Goal: Task Accomplishment & Management: Complete application form

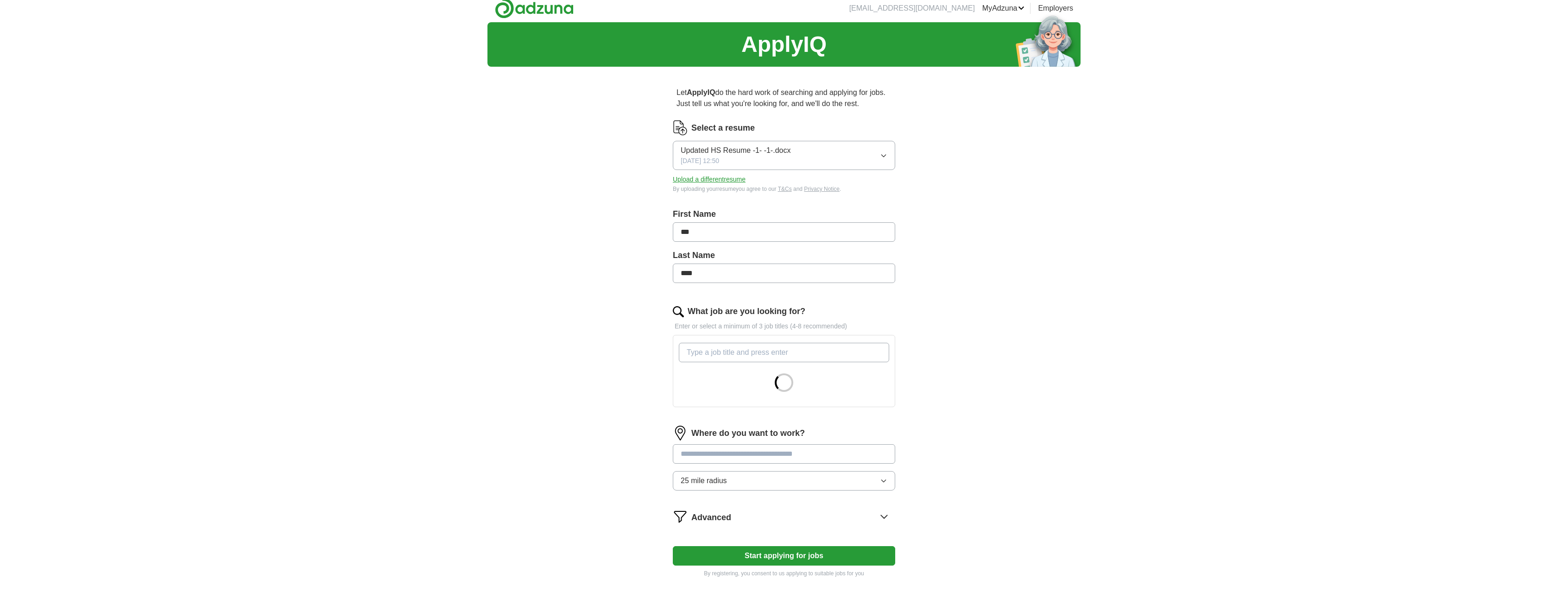
scroll to position [121, 0]
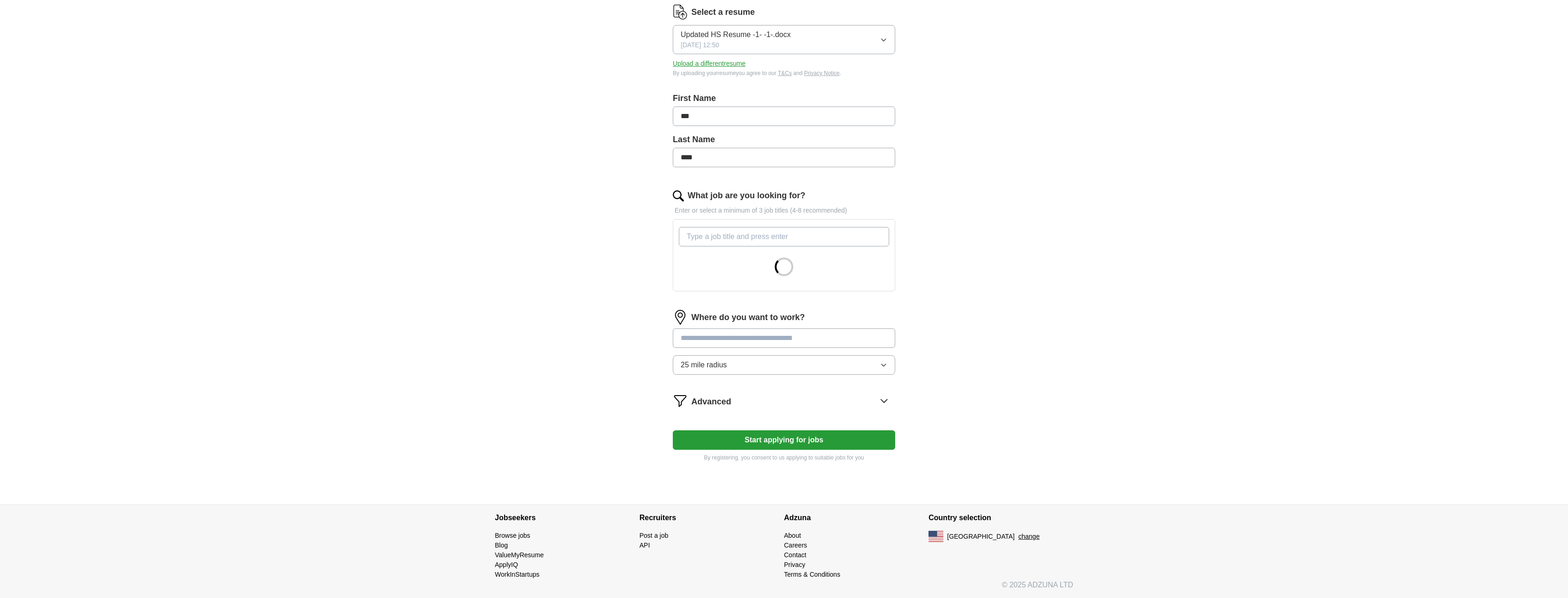
click at [732, 236] on input "What job are you looking for?" at bounding box center [784, 236] width 211 height 19
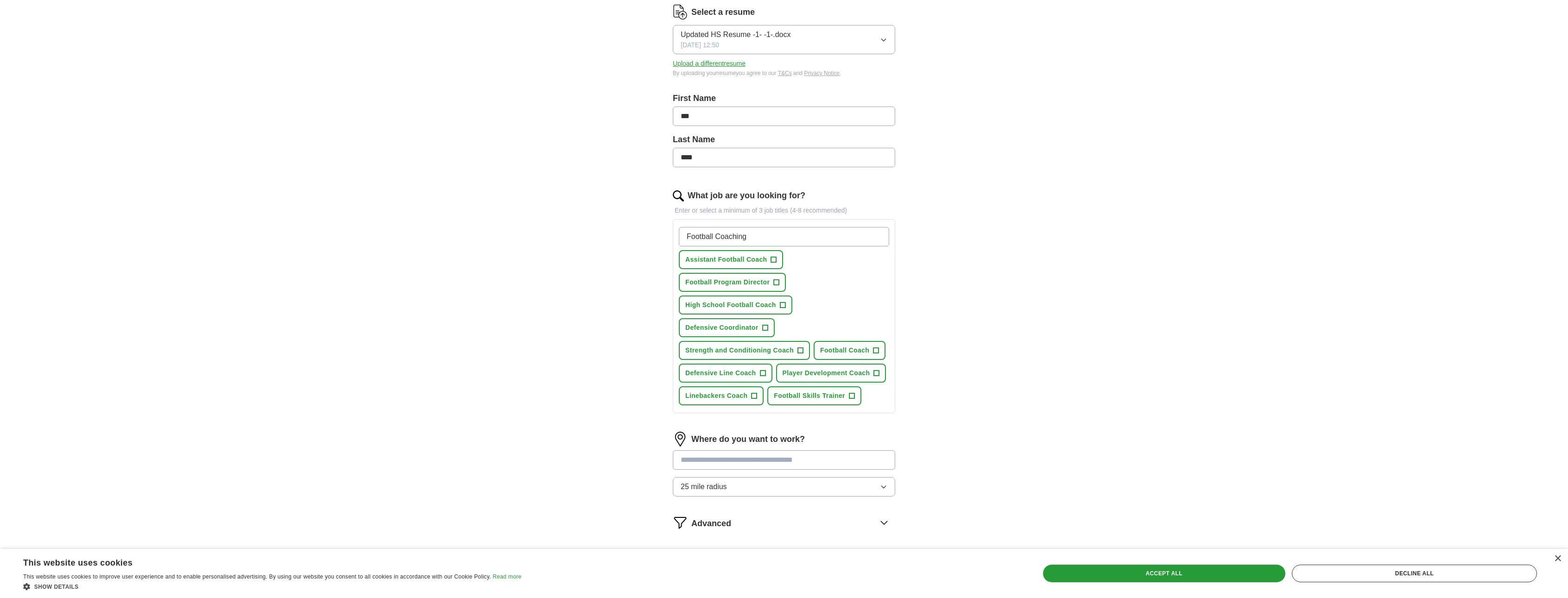
type input "Football Coaching"
click at [773, 258] on span "+" at bounding box center [774, 260] width 6 height 8
click at [775, 283] on span "+" at bounding box center [777, 283] width 6 height 8
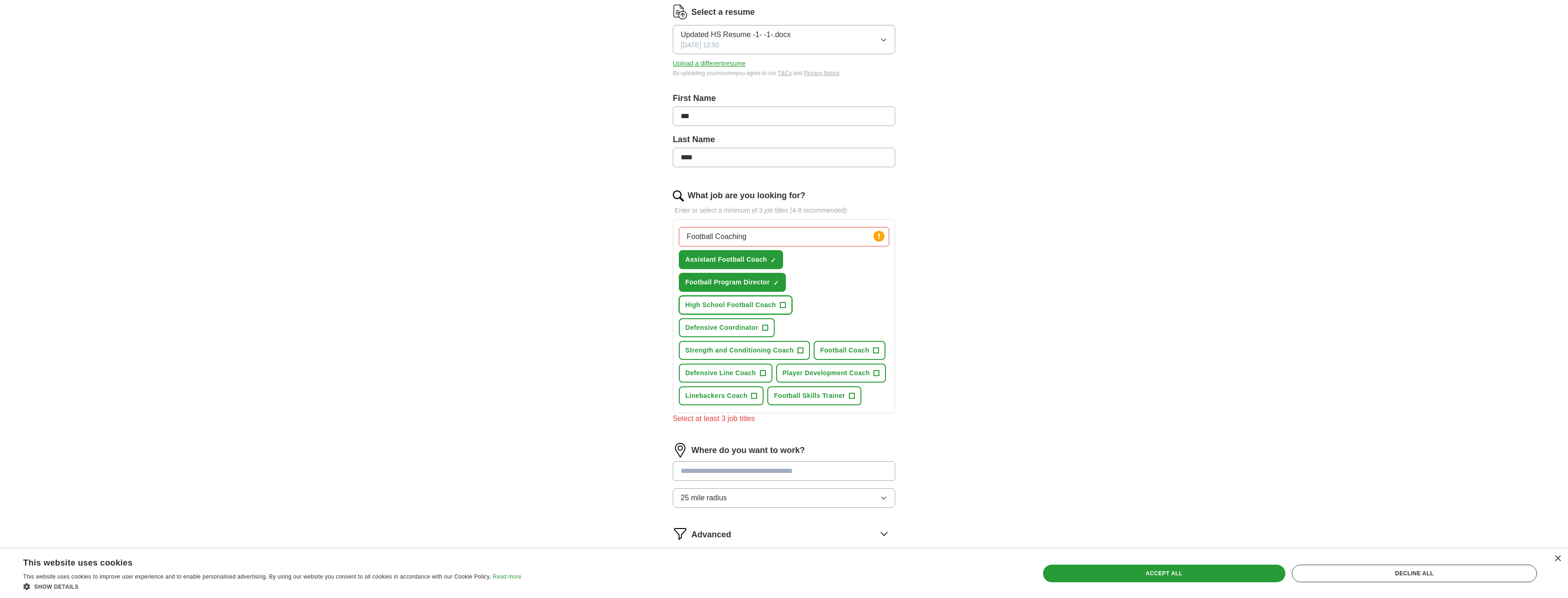
click at [785, 305] on button "High School Football Coach +" at bounding box center [736, 305] width 114 height 19
click at [766, 327] on span "+" at bounding box center [765, 328] width 6 height 8
drag, startPoint x: 801, startPoint y: 350, endPoint x: 860, endPoint y: 350, distance: 59.0
click at [802, 350] on span "+" at bounding box center [801, 350] width 6 height 8
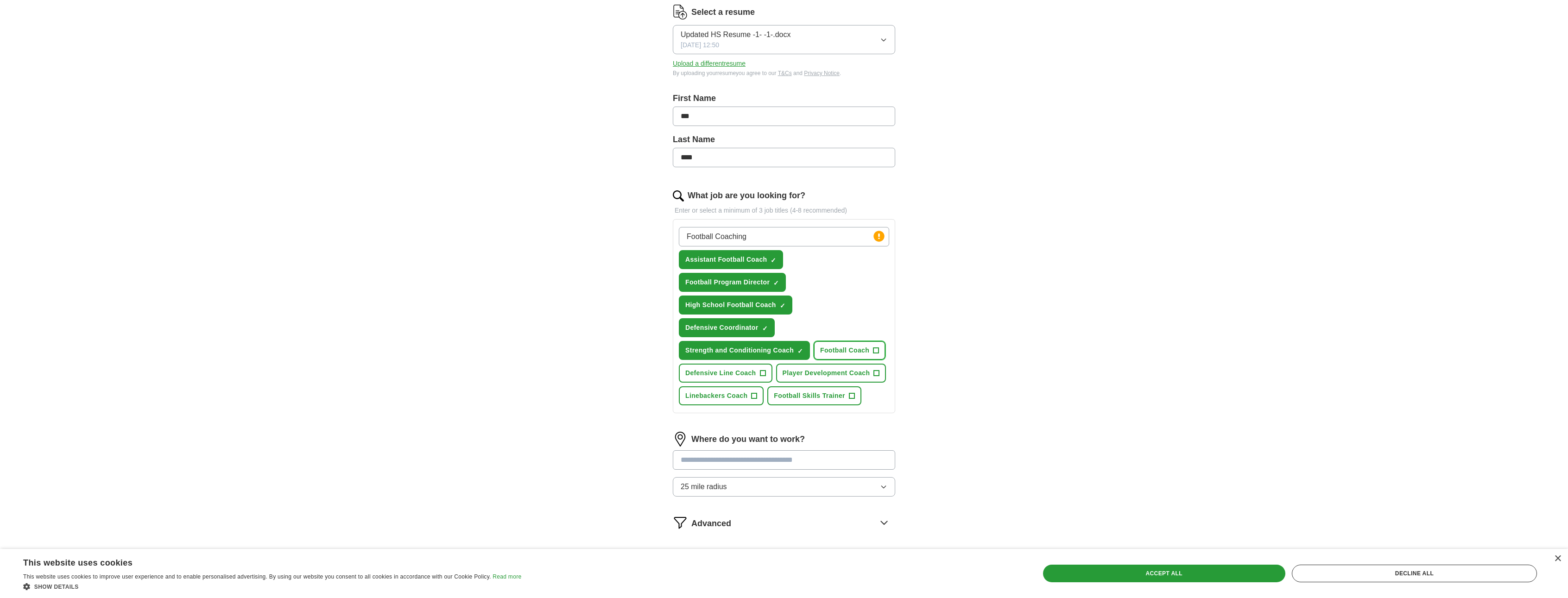
click at [877, 349] on span "+" at bounding box center [877, 350] width 6 height 8
click at [878, 375] on span "+" at bounding box center [877, 373] width 6 height 8
click at [852, 398] on span "+" at bounding box center [852, 396] width 6 height 8
click at [755, 396] on span "+" at bounding box center [754, 396] width 6 height 8
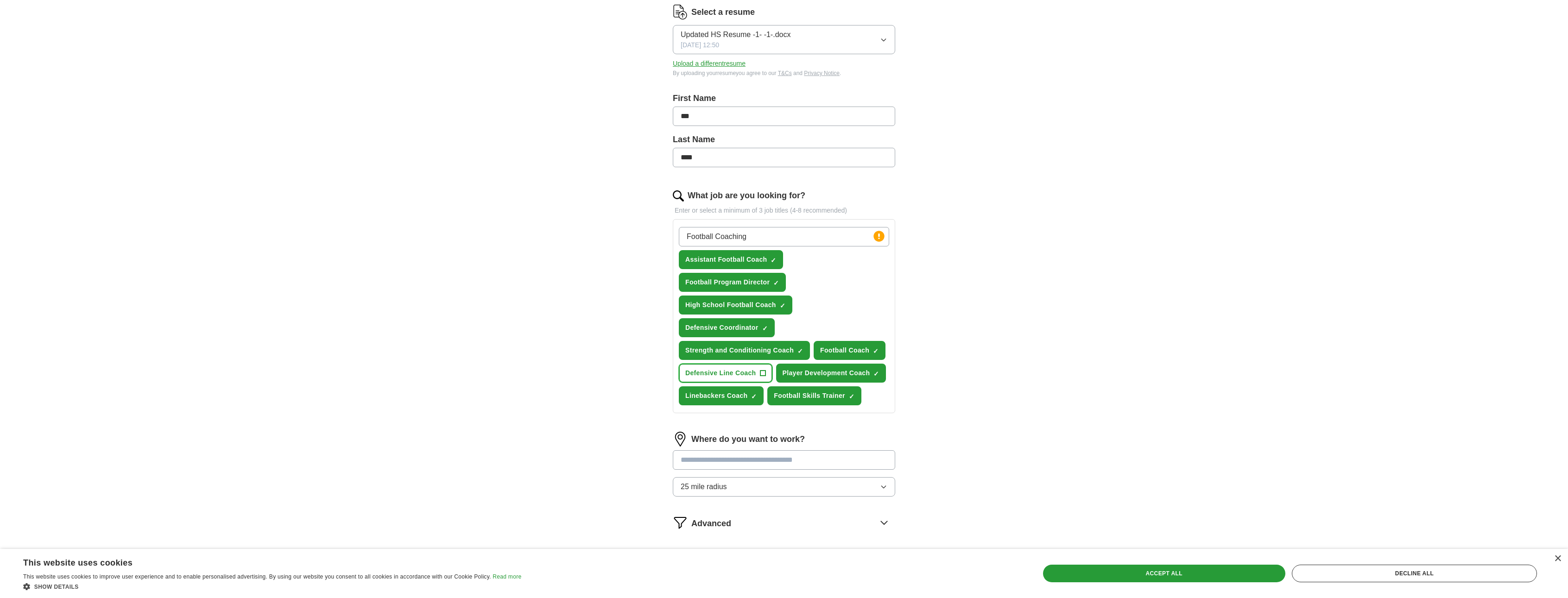
click at [766, 368] on button "Defensive Line Coach +" at bounding box center [726, 373] width 94 height 19
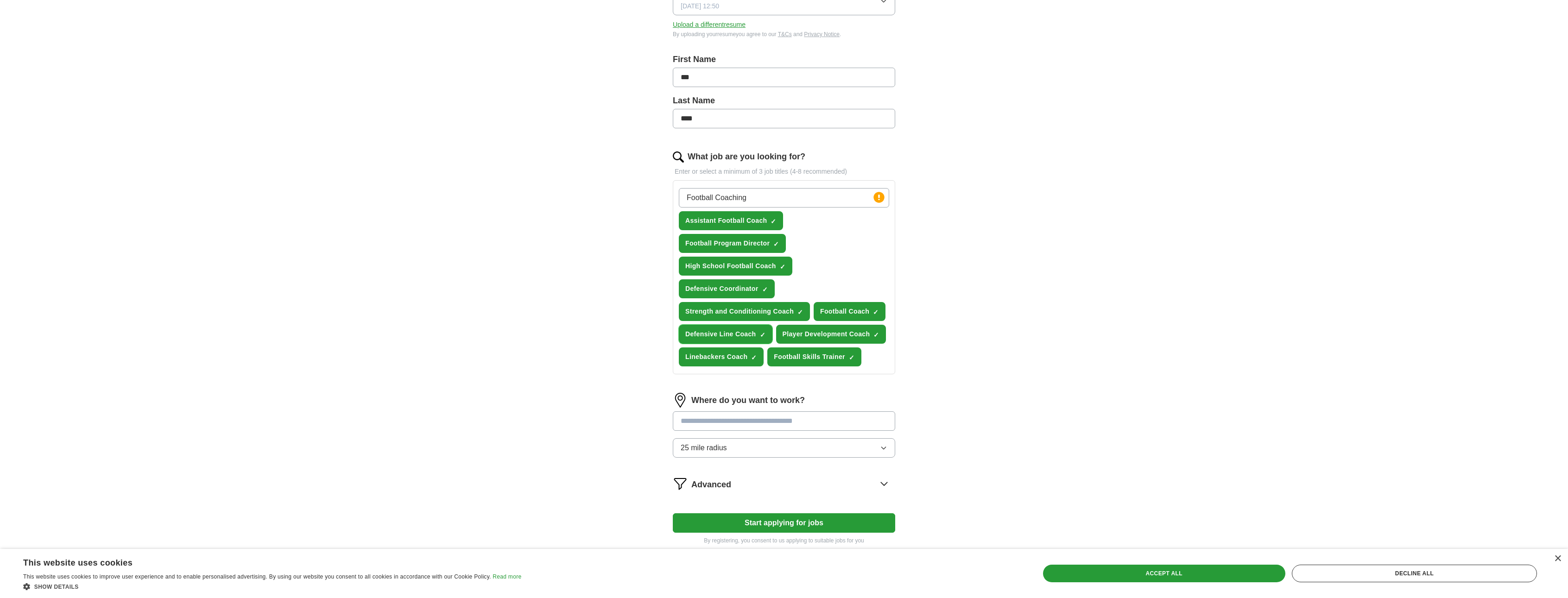
scroll to position [214, 0]
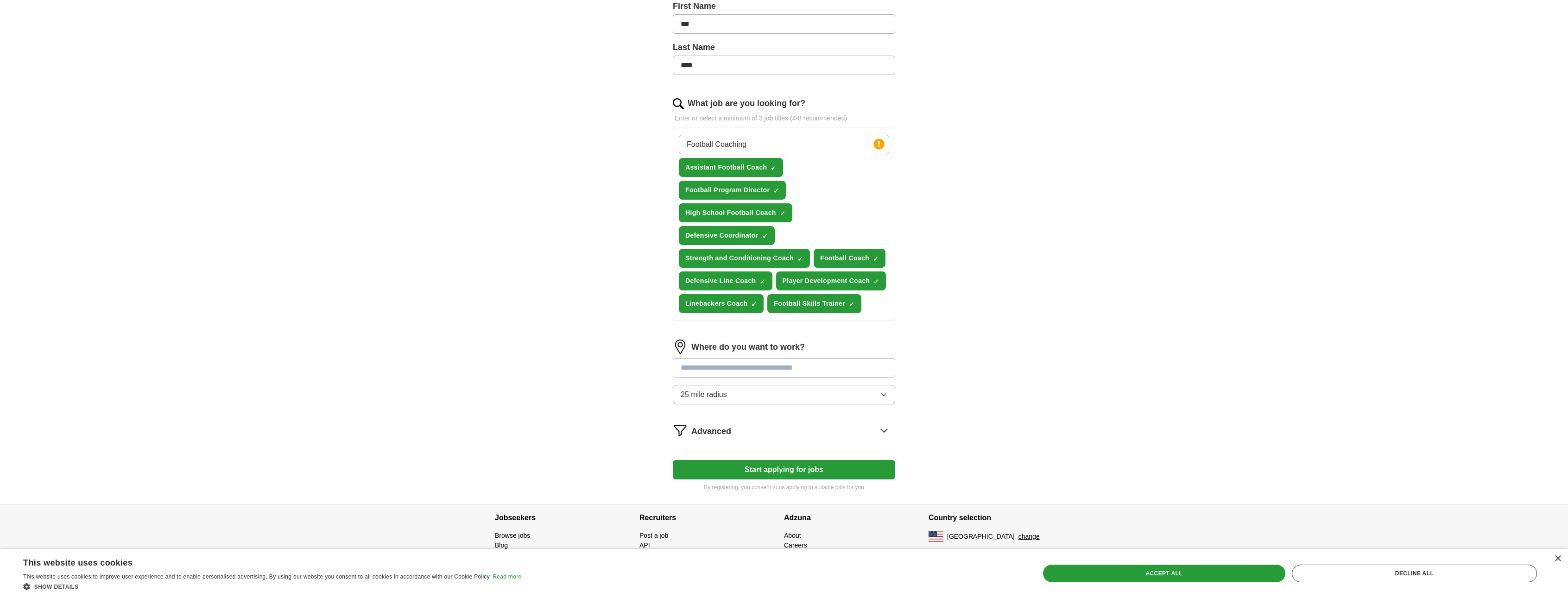
click at [752, 395] on button "25 mile radius" at bounding box center [784, 394] width 222 height 19
click at [733, 495] on div "50 mile radius" at bounding box center [784, 494] width 207 height 11
click at [775, 469] on button "Start applying for jobs" at bounding box center [784, 469] width 222 height 19
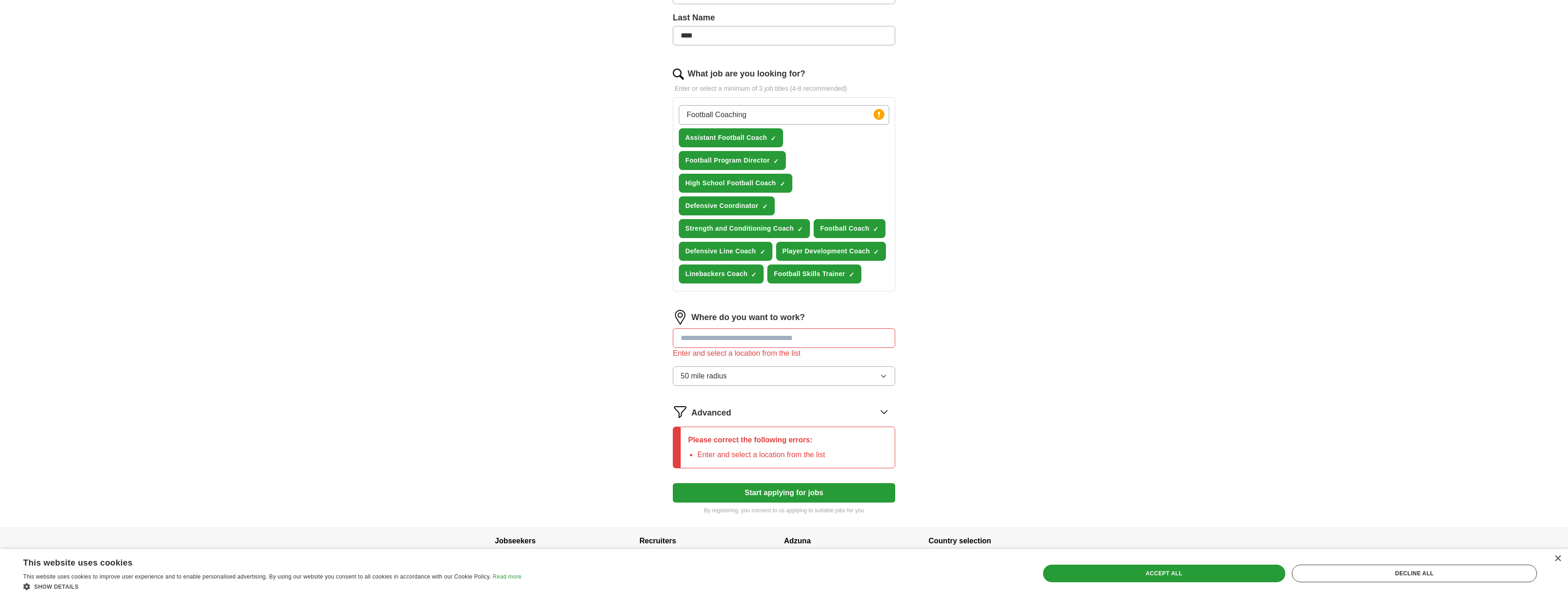
scroll to position [260, 0]
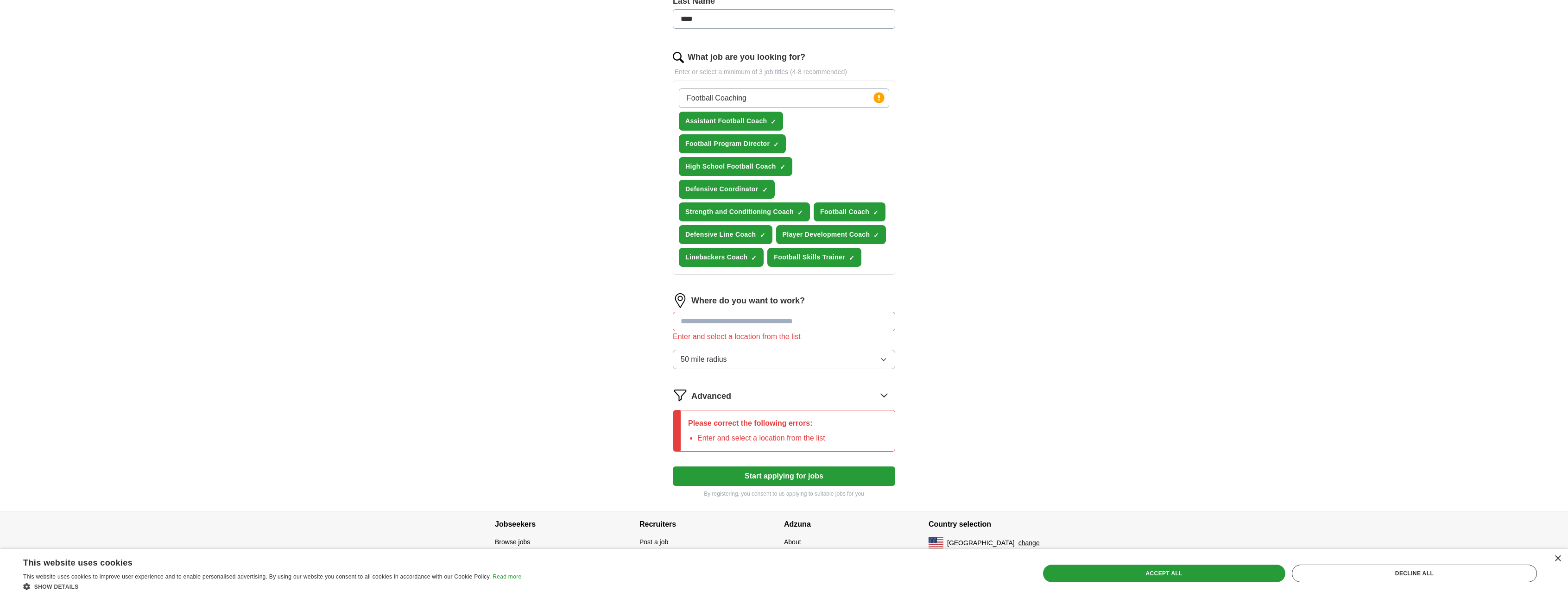
click at [728, 325] on input "text" at bounding box center [784, 321] width 222 height 19
type input "*"
type input "*********"
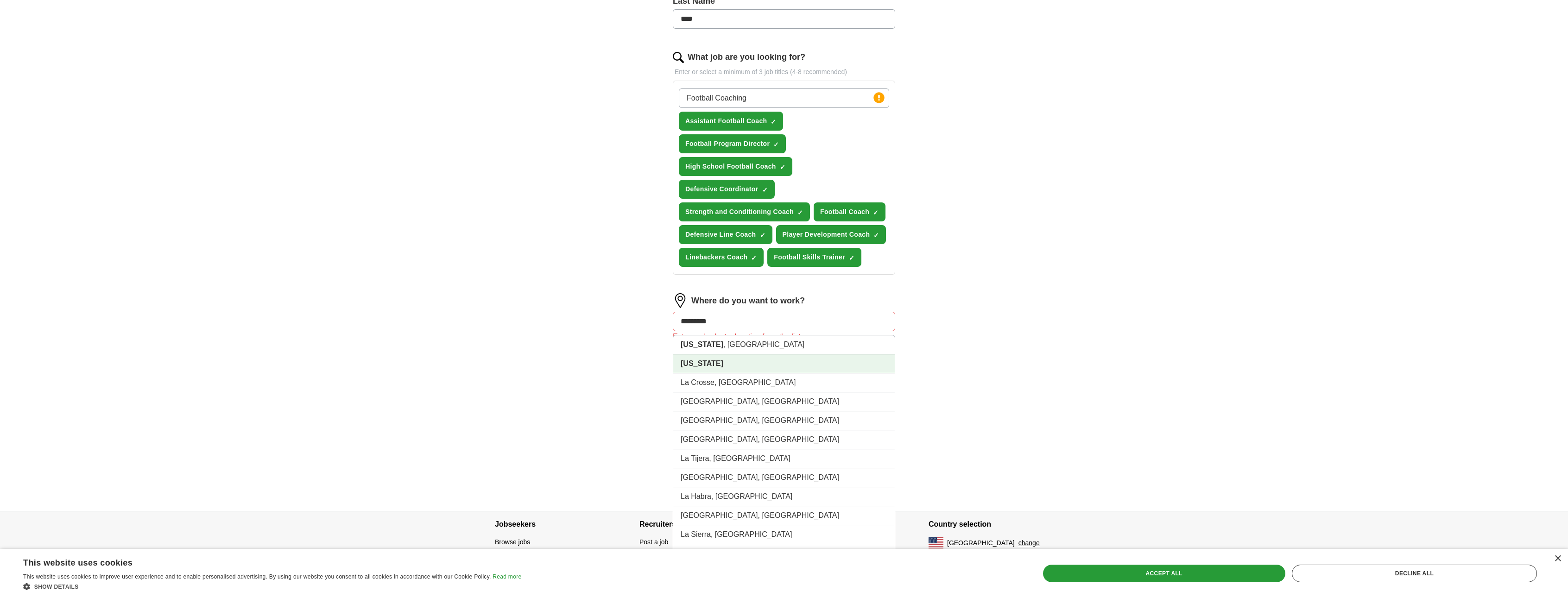
click at [721, 363] on li "[US_STATE]" at bounding box center [784, 364] width 221 height 19
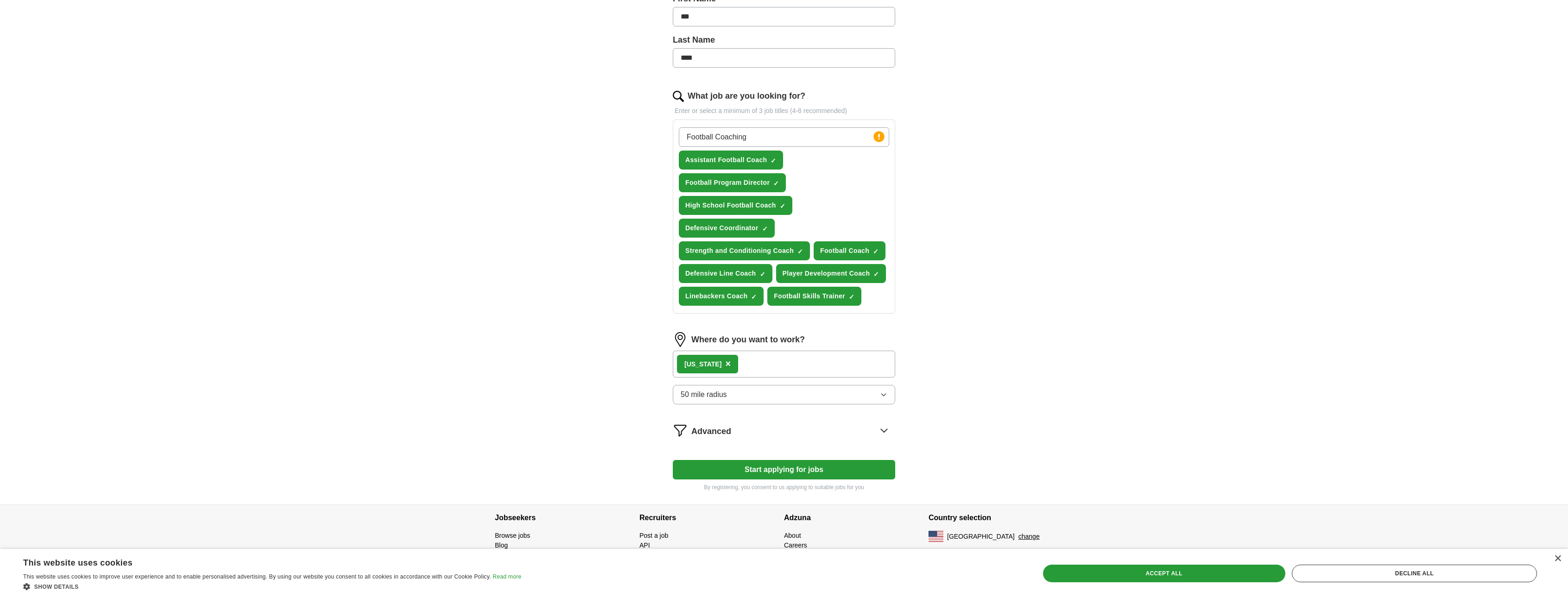
click at [767, 465] on button "Start applying for jobs" at bounding box center [784, 469] width 222 height 19
select select "**"
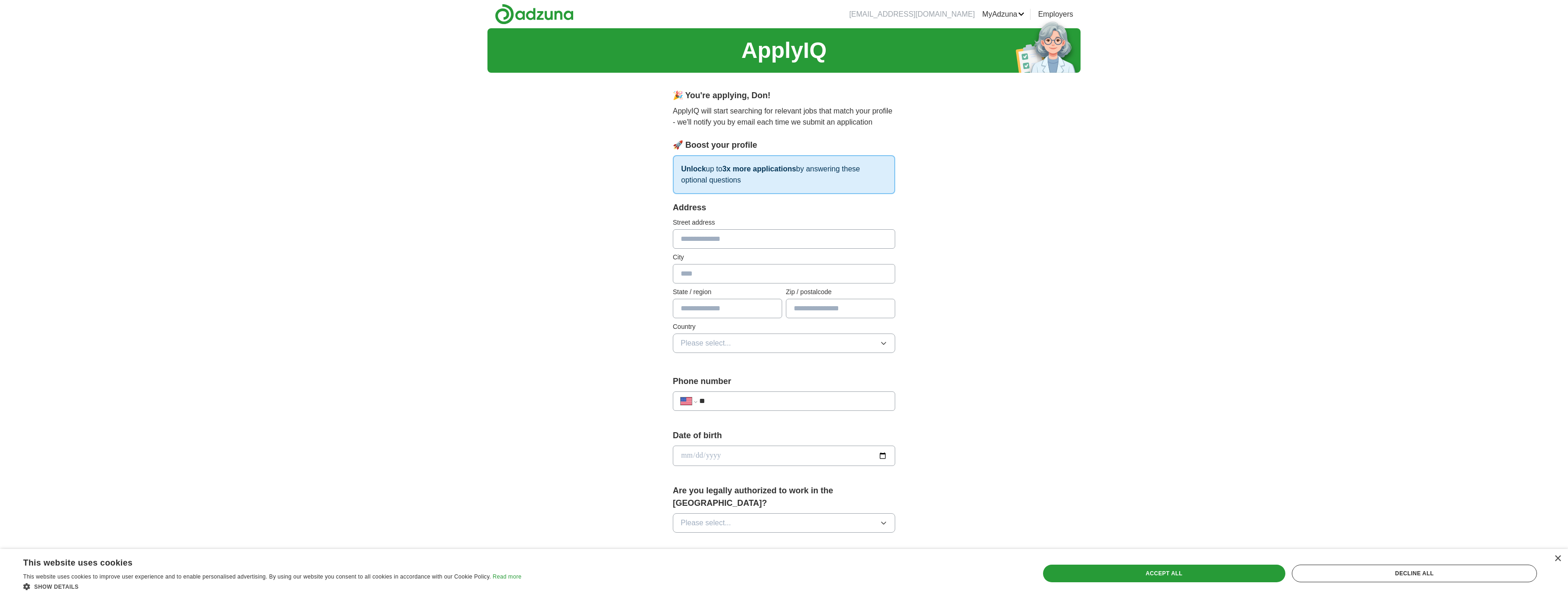
scroll to position [185, 0]
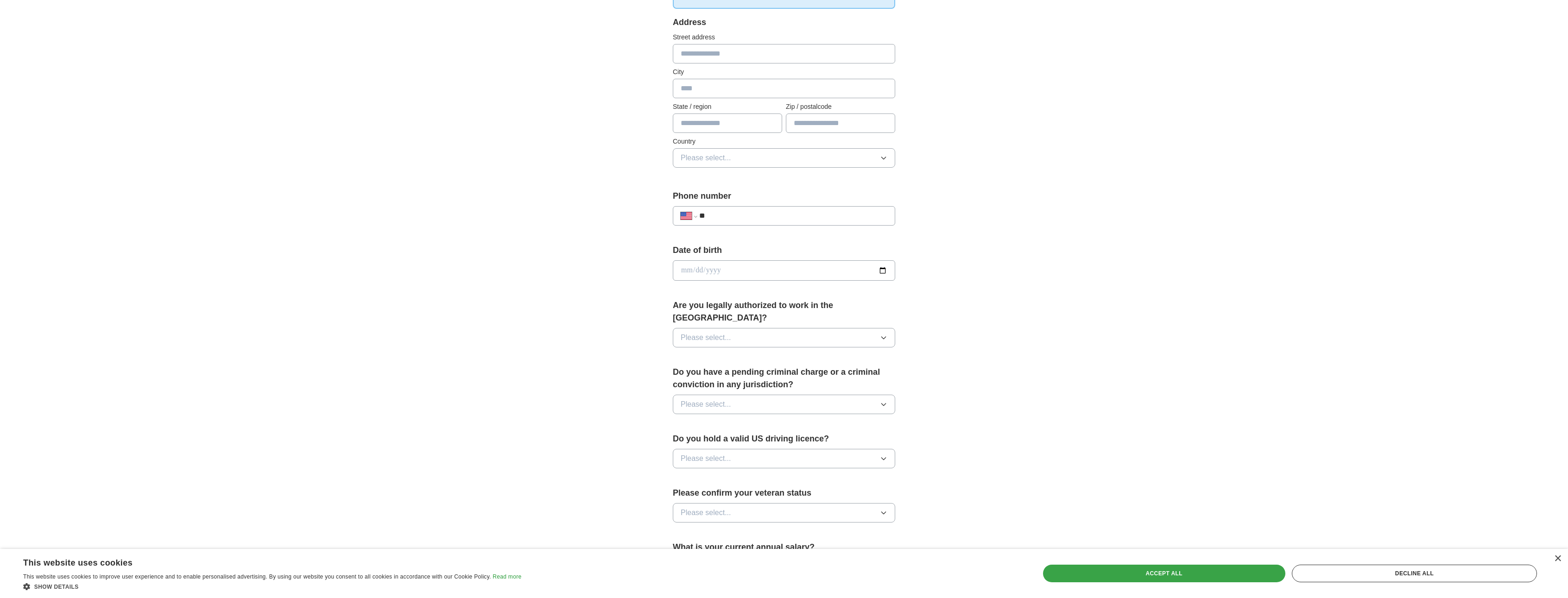
click at [1170, 574] on div "Accept all" at bounding box center [1163, 573] width 242 height 18
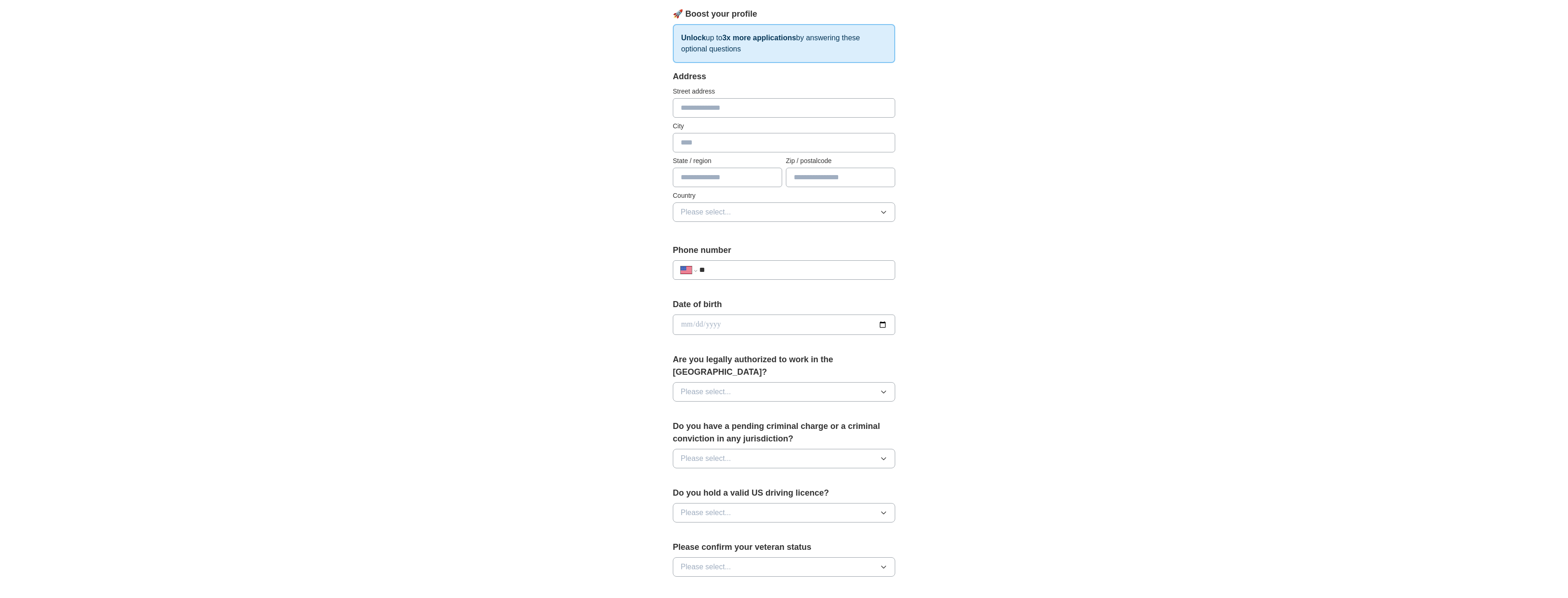
scroll to position [0, 0]
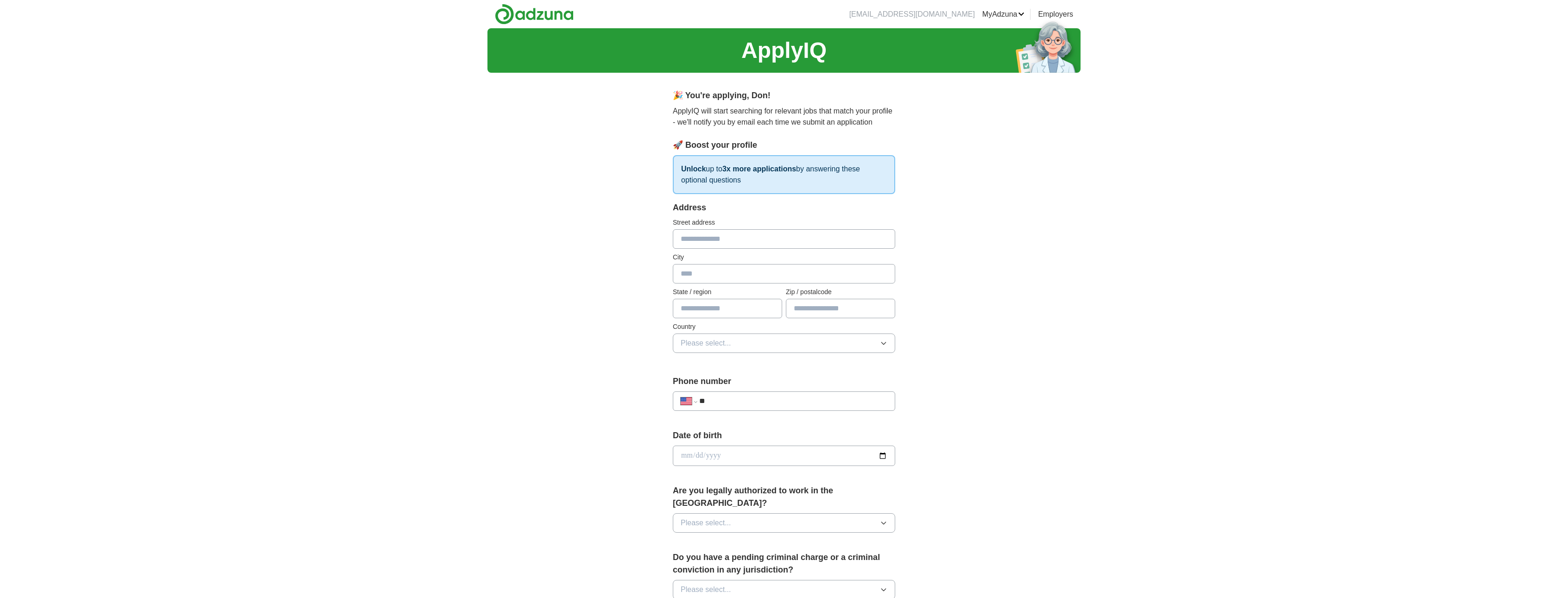
click at [726, 237] on input "text" at bounding box center [784, 239] width 222 height 19
type input "**********"
type input "*********"
type input "*****"
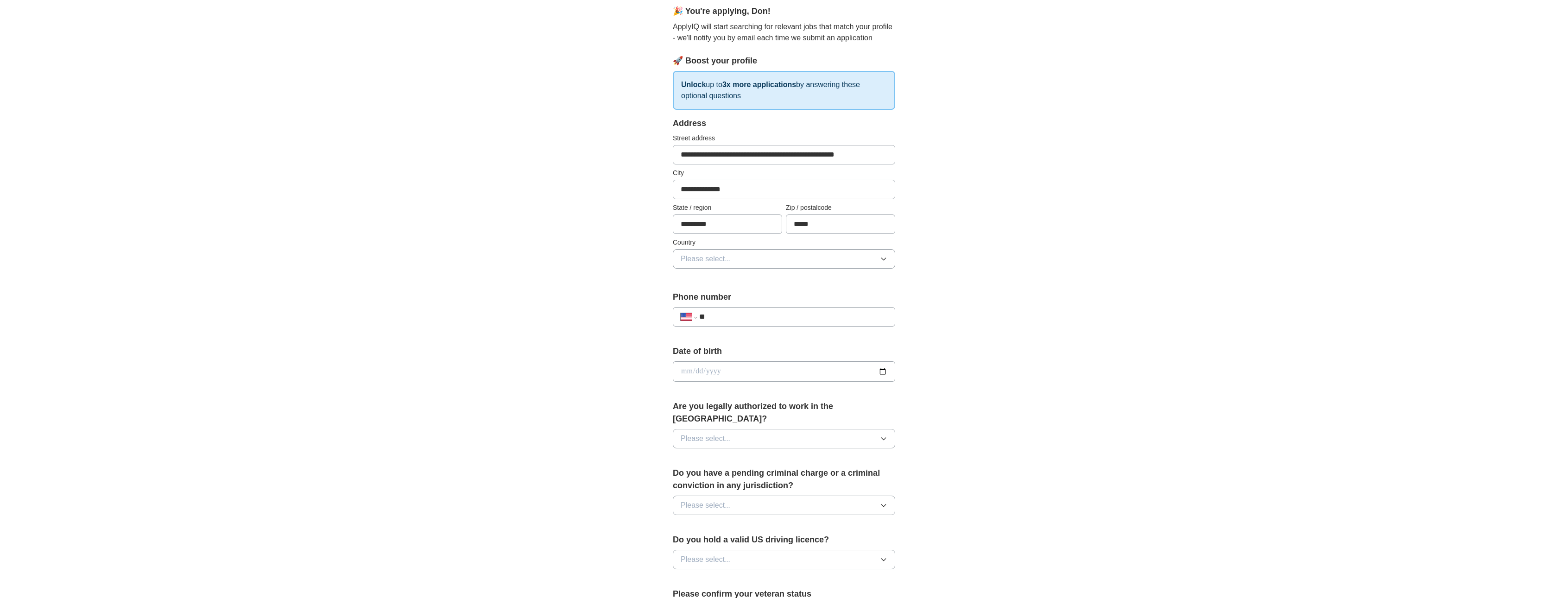
scroll to position [93, 0]
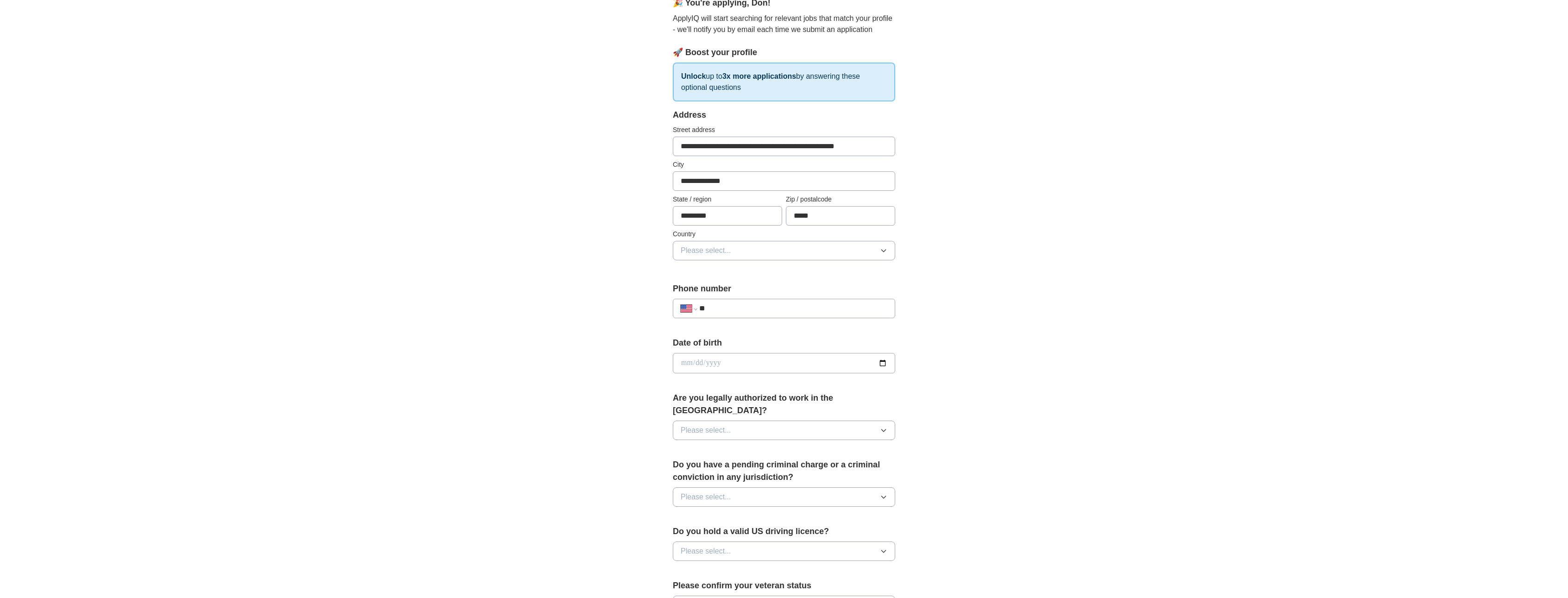
click at [747, 310] on input "**" at bounding box center [793, 308] width 188 height 11
type input "**********"
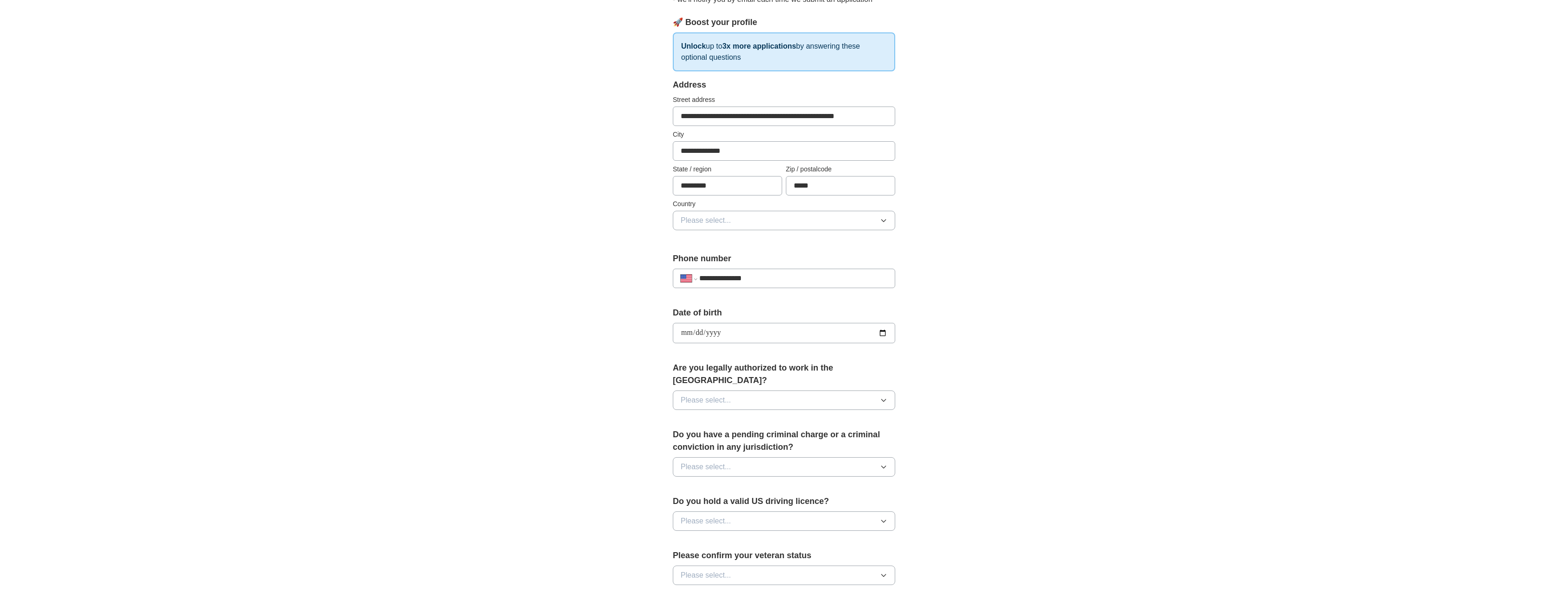
scroll to position [139, 0]
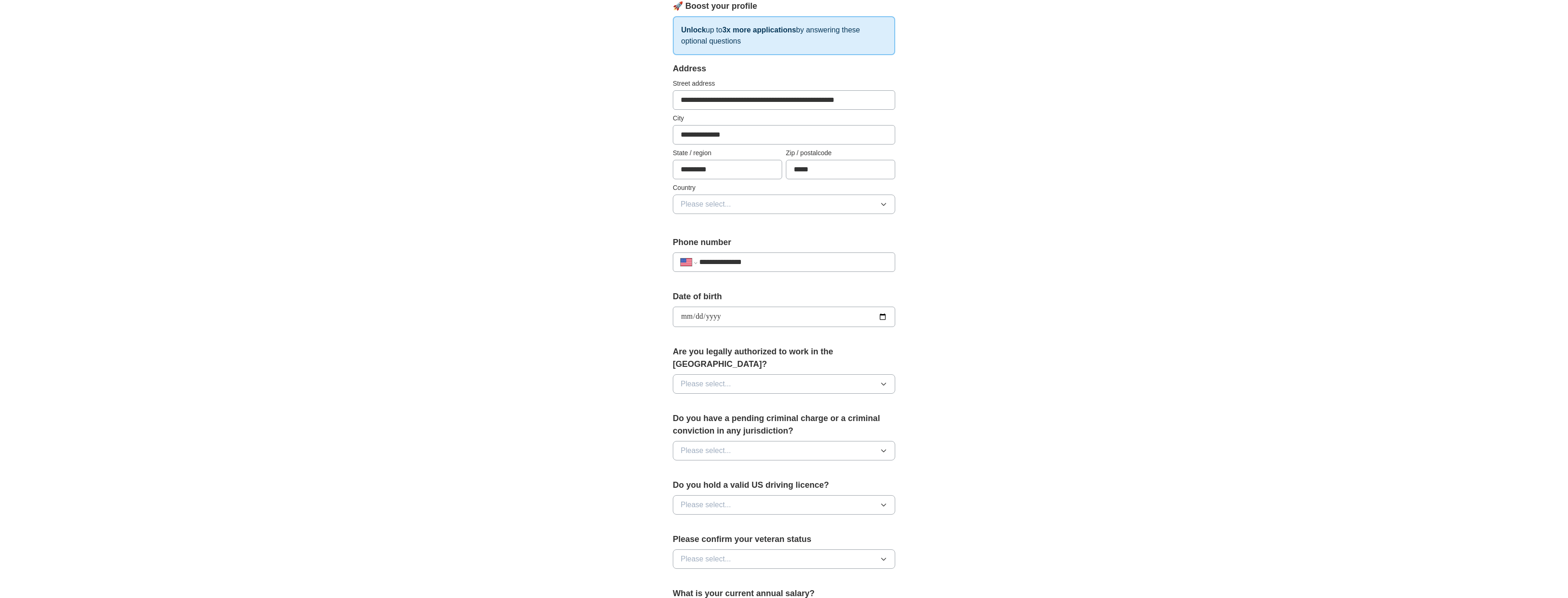
click at [741, 378] on button "Please select..." at bounding box center [784, 383] width 222 height 19
click at [727, 400] on div "Yes" at bounding box center [784, 405] width 207 height 11
click at [724, 445] on span "Please select..." at bounding box center [706, 451] width 50 height 11
click at [714, 485] on div "No" at bounding box center [784, 491] width 207 height 11
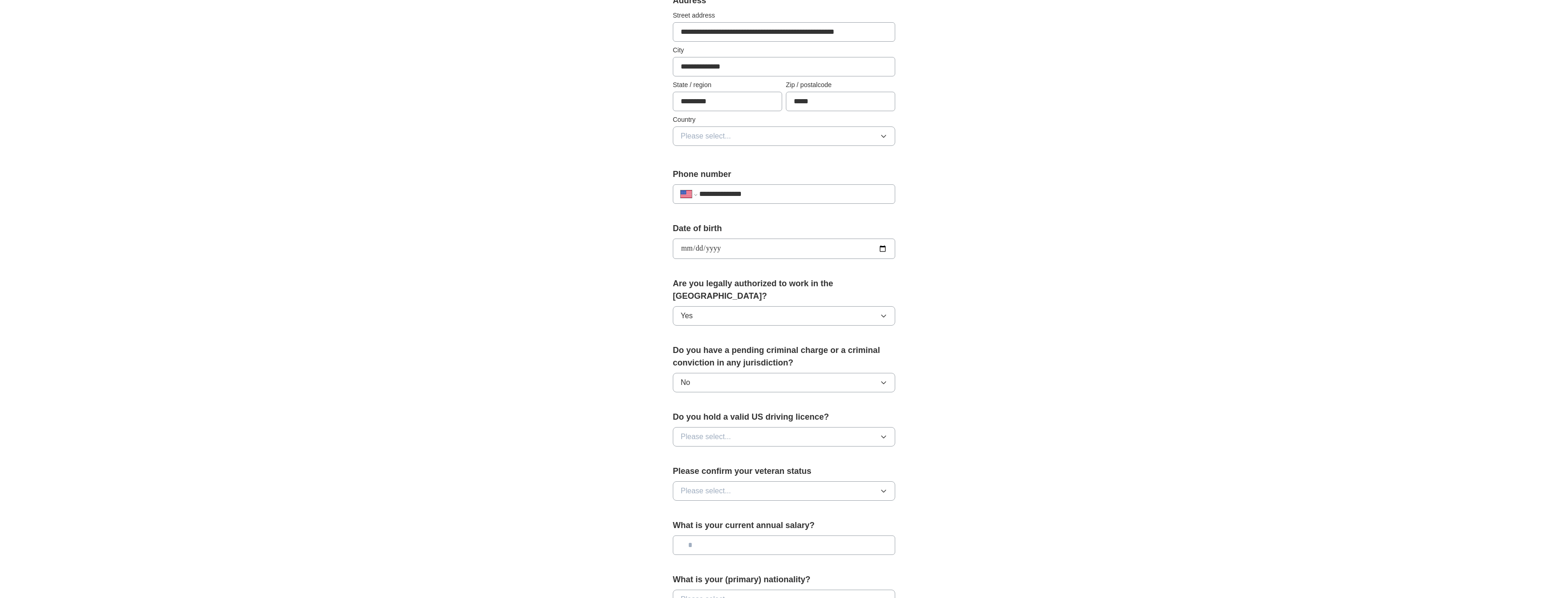
scroll to position [232, 0]
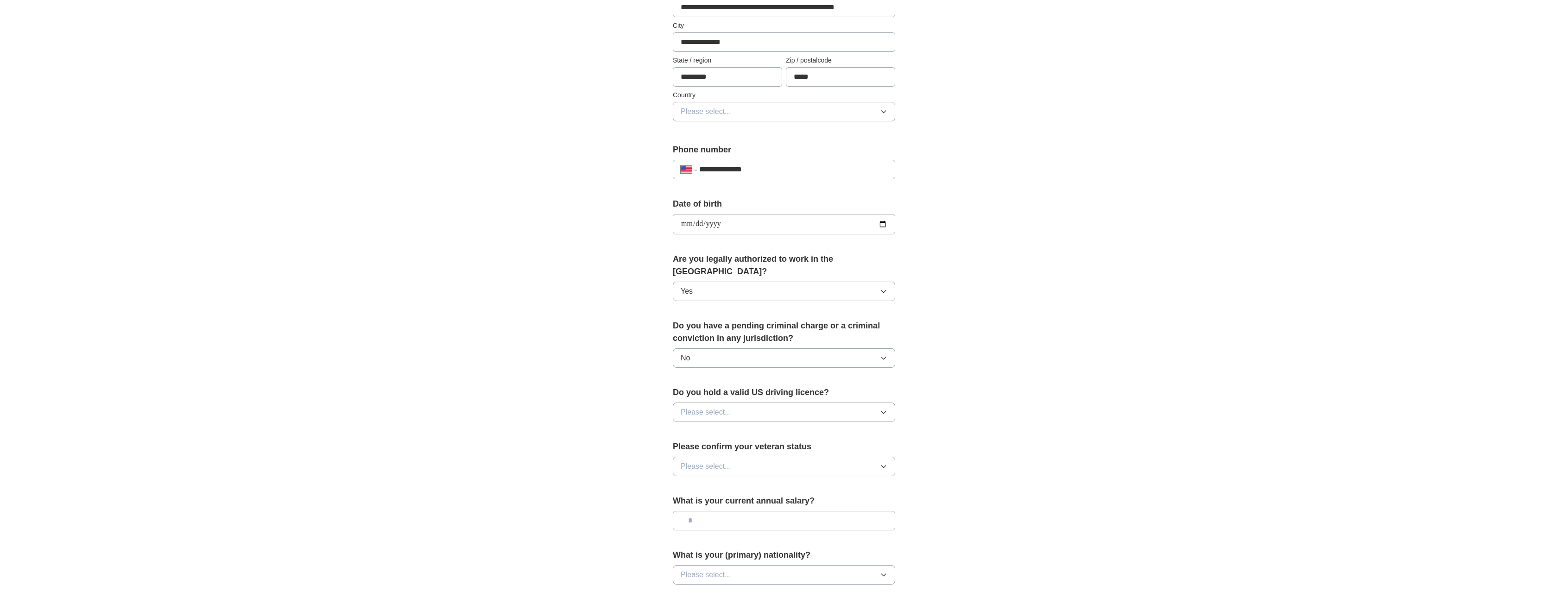
click at [757, 402] on button "Please select..." at bounding box center [784, 412] width 222 height 19
click at [742, 428] on div "Yes" at bounding box center [784, 434] width 207 height 11
click at [734, 457] on button "Please select..." at bounding box center [784, 466] width 222 height 19
click at [741, 482] on div "Not applicable" at bounding box center [784, 488] width 207 height 11
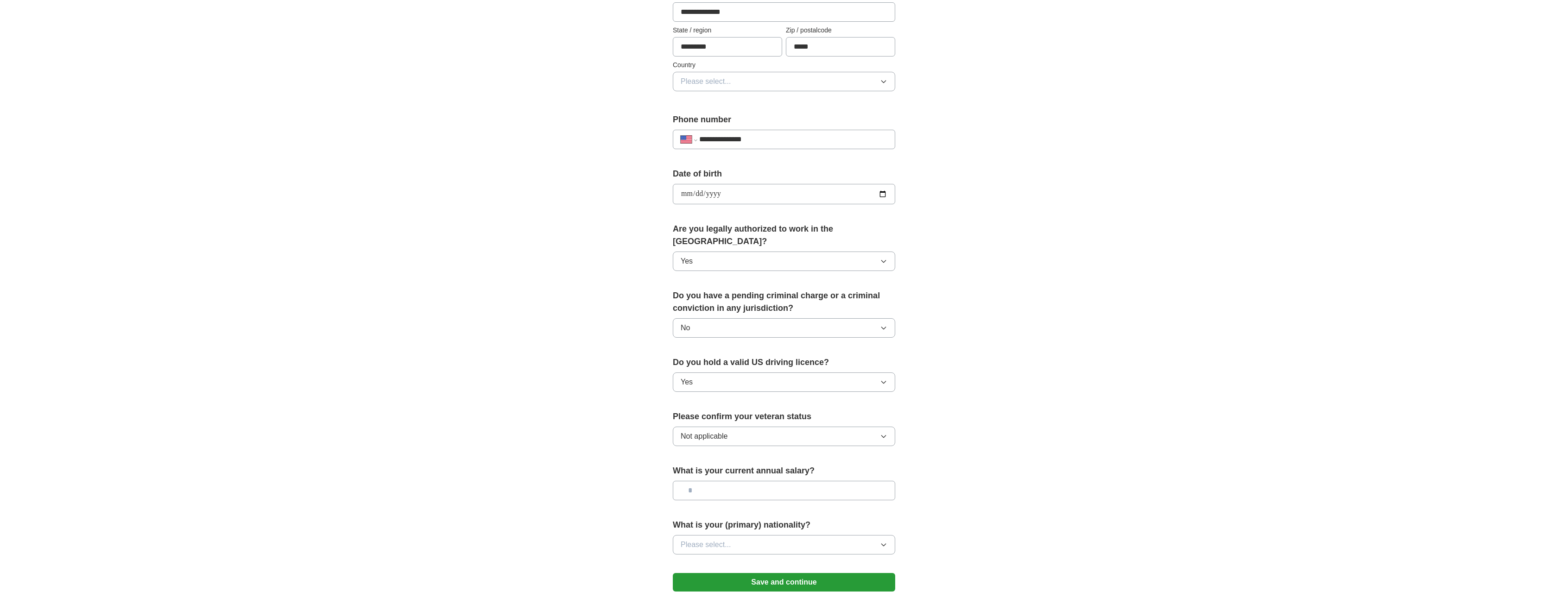
scroll to position [278, 0]
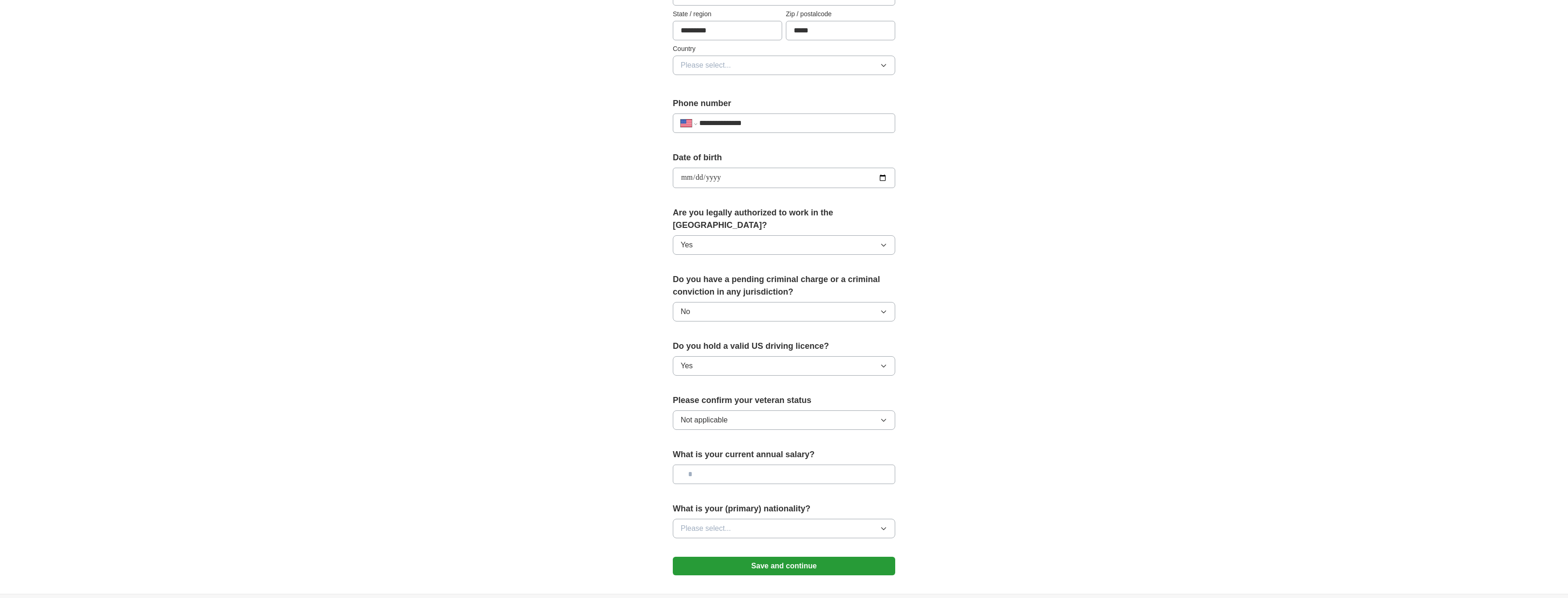
click at [744, 410] on button "Not applicable" at bounding box center [784, 420] width 222 height 19
click at [552, 435] on div "**********" at bounding box center [784, 172] width 594 height 843
click at [728, 464] on input "text" at bounding box center [784, 474] width 222 height 19
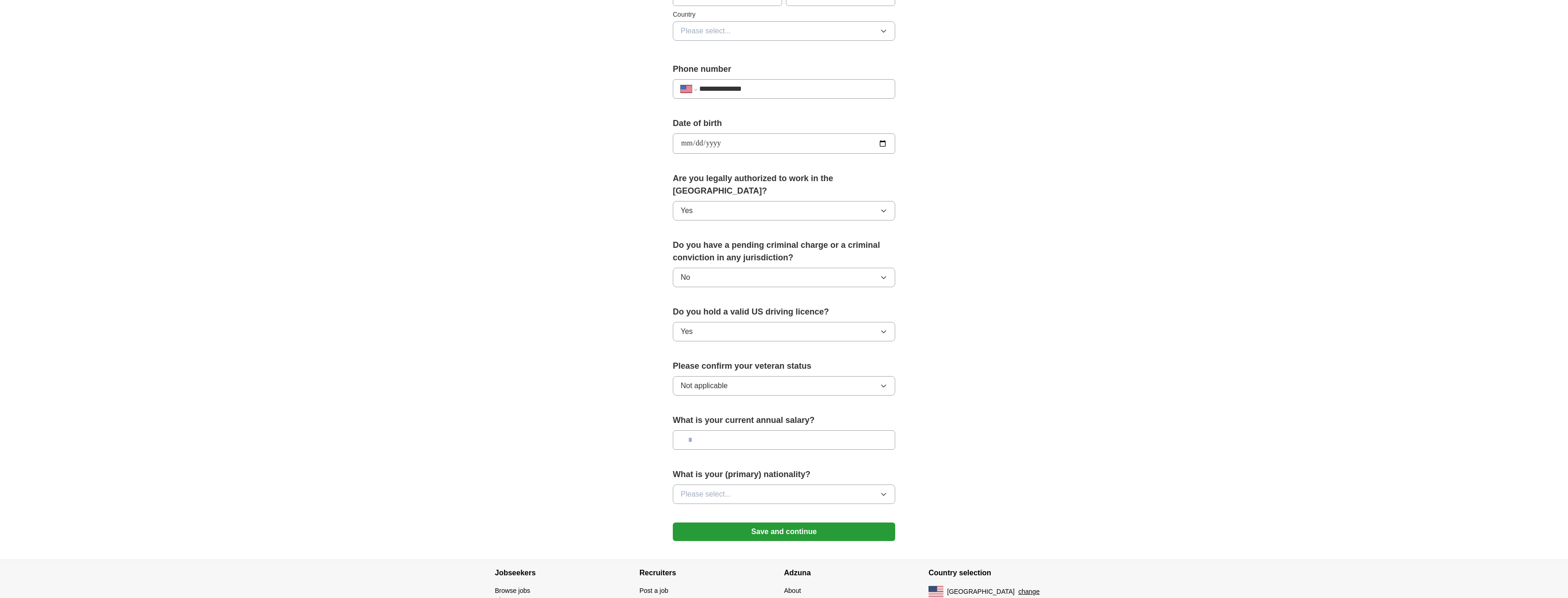
scroll to position [355, 0]
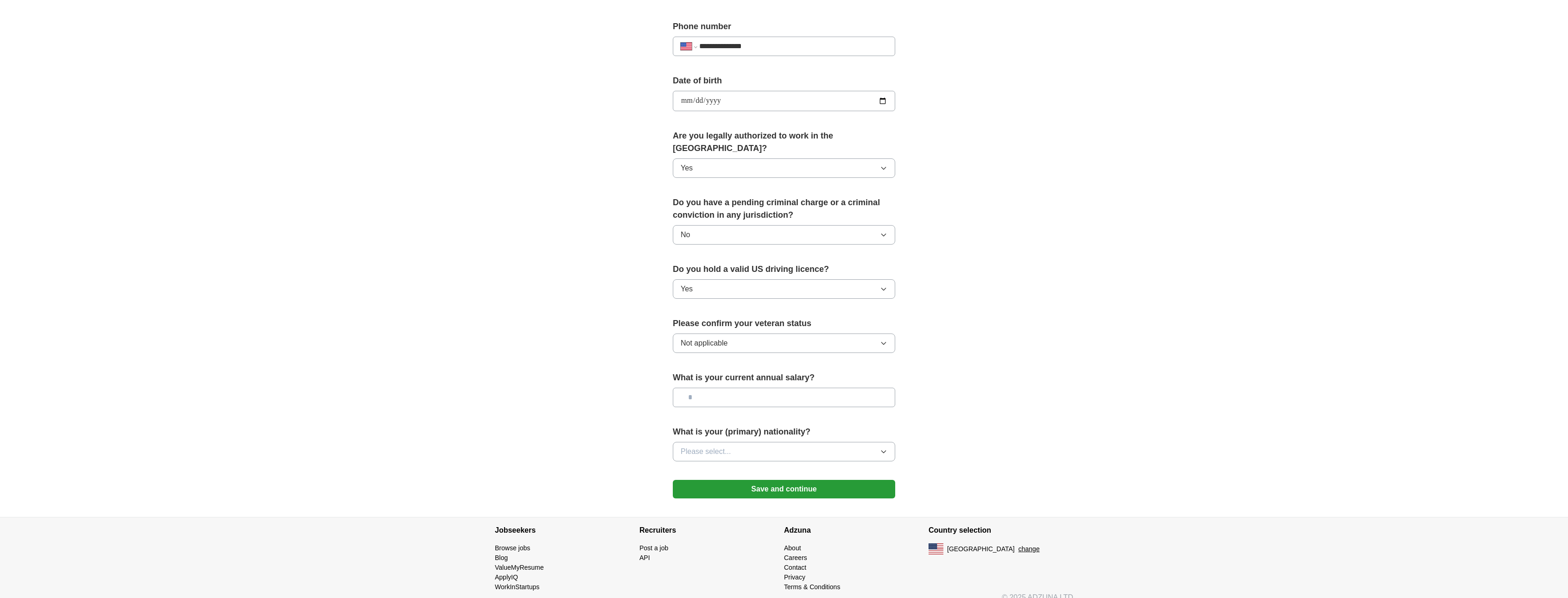
click at [741, 441] on button "Please select..." at bounding box center [784, 451] width 222 height 19
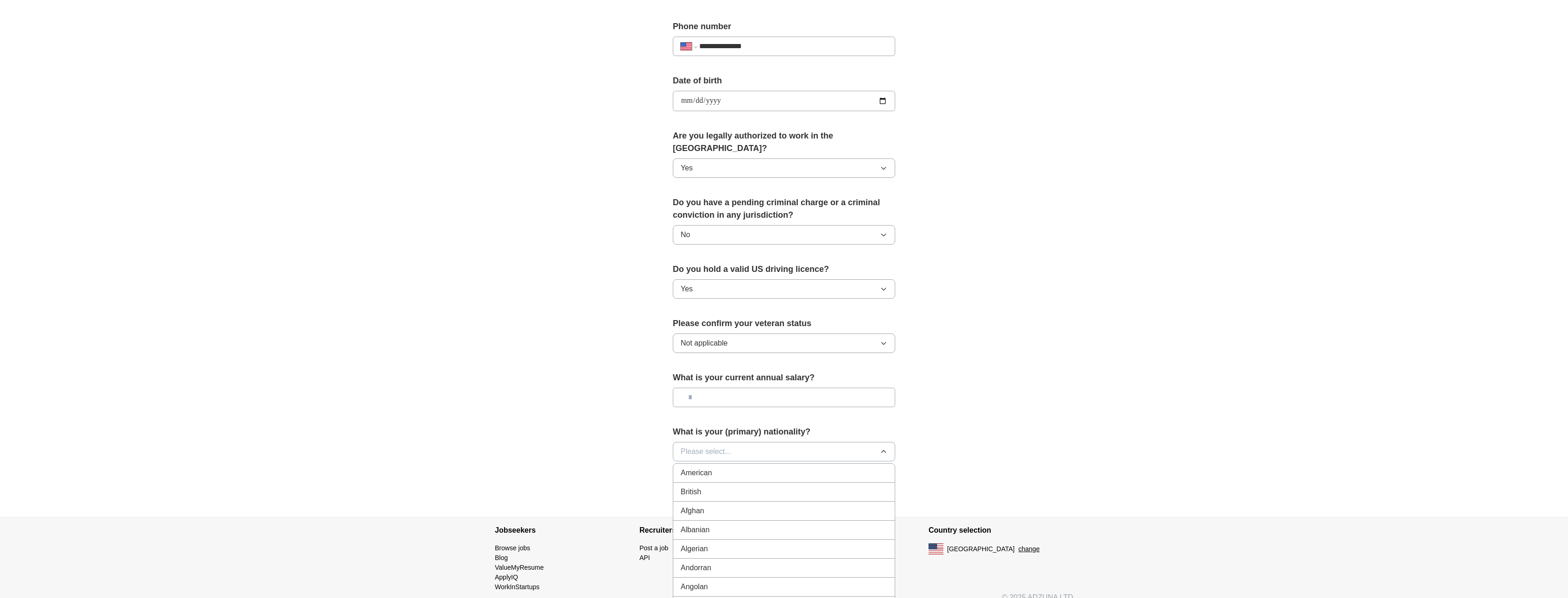
click at [719, 467] on div "American" at bounding box center [784, 473] width 207 height 11
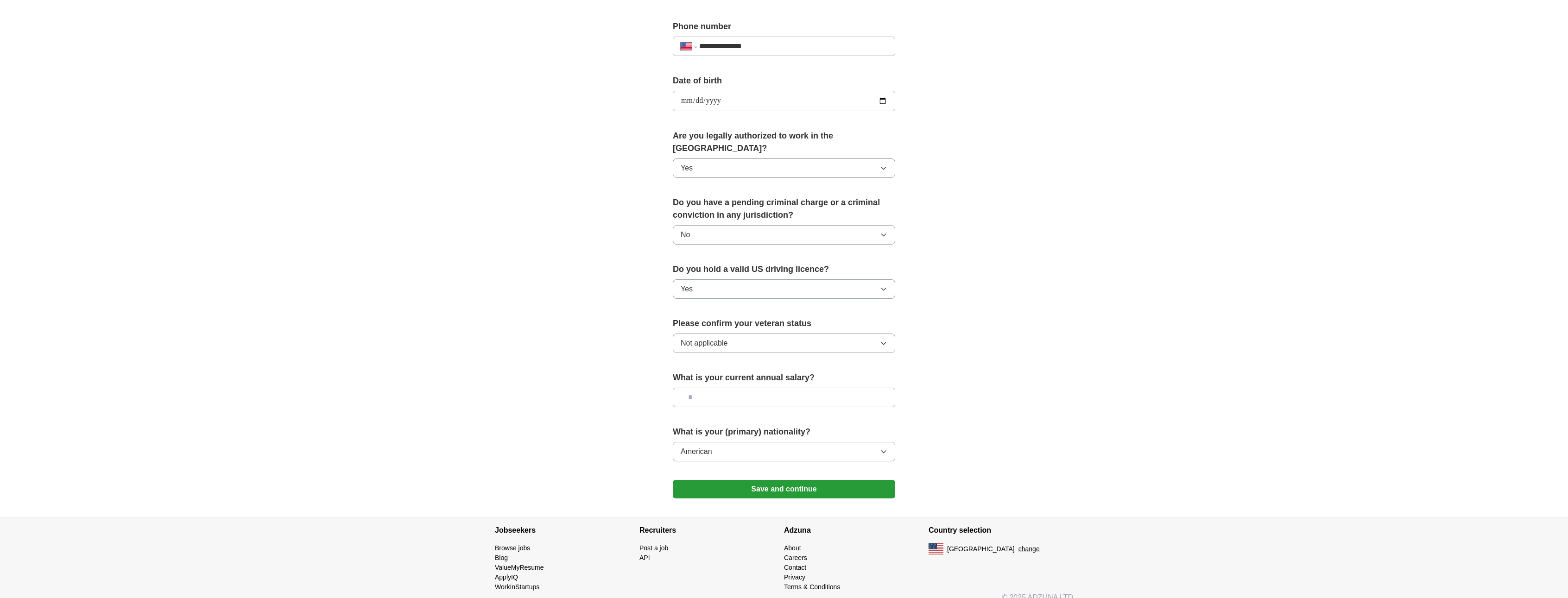
click at [741, 479] on button "Save and continue" at bounding box center [784, 489] width 222 height 19
